Goal: Information Seeking & Learning: Learn about a topic

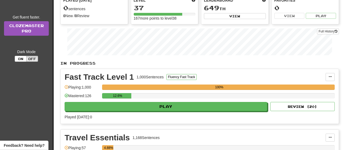
scroll to position [63, 0]
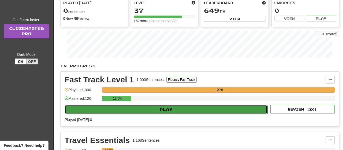
click at [192, 108] on button "Play" at bounding box center [166, 109] width 203 height 9
select select "**"
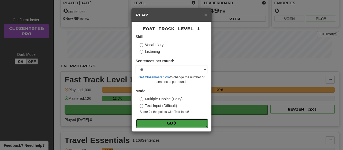
click at [171, 122] on button "Go" at bounding box center [172, 122] width 72 height 9
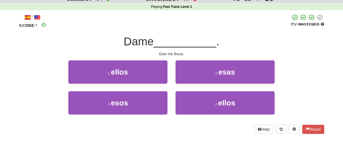
scroll to position [20, 0]
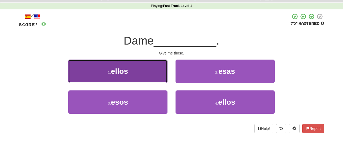
click at [130, 77] on button "1 . ellos" at bounding box center [117, 70] width 99 height 23
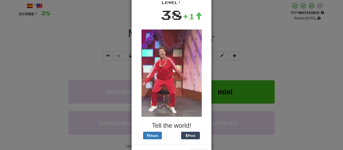
scroll to position [59, 0]
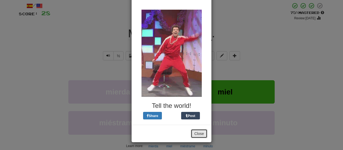
click at [199, 131] on button "Close" at bounding box center [199, 133] width 17 height 9
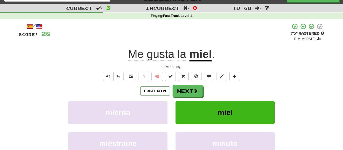
scroll to position [8, 0]
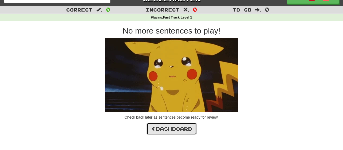
click at [186, 129] on link "Dashboard" at bounding box center [172, 128] width 50 height 12
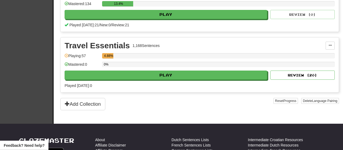
scroll to position [158, 0]
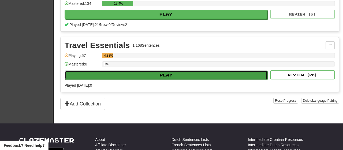
click at [175, 76] on button "Play" at bounding box center [166, 74] width 203 height 9
select select "**"
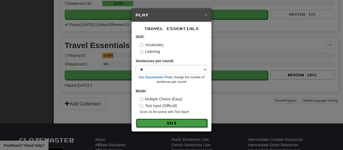
click at [183, 124] on button "Go" at bounding box center [172, 122] width 72 height 9
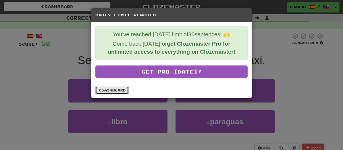
click at [112, 88] on link "Dashboard" at bounding box center [111, 90] width 33 height 8
